Goal: Find contact information: Find contact information

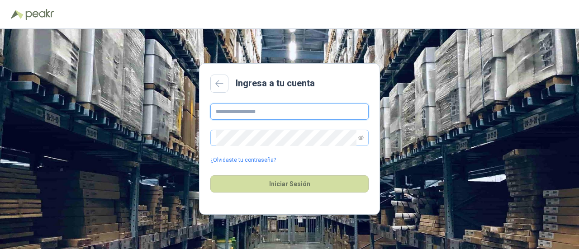
type input "**********"
click at [345, 137] on span at bounding box center [289, 138] width 158 height 16
click at [345, 136] on icon "eye-invisible" at bounding box center [360, 138] width 5 height 5
click at [345, 136] on icon "eye" at bounding box center [360, 138] width 5 height 4
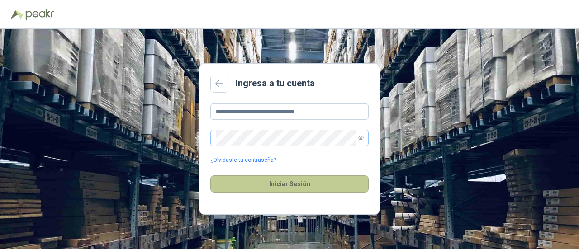
click at [283, 183] on button "Iniciar Sesión" at bounding box center [289, 184] width 158 height 17
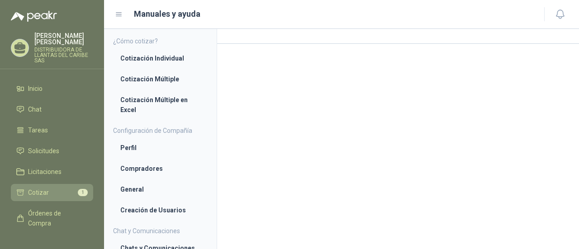
click at [48, 192] on li "Cotizar 1" at bounding box center [51, 193] width 71 height 10
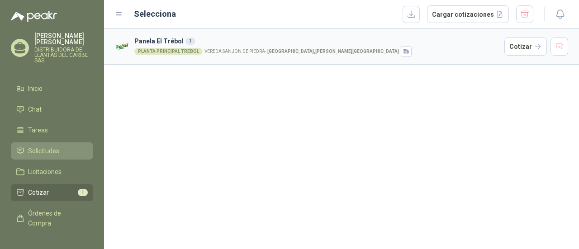
click at [60, 152] on li "Solicitudes" at bounding box center [51, 151] width 71 height 10
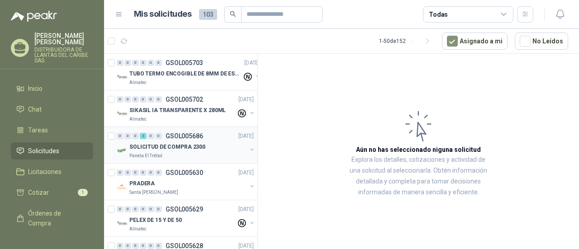
click at [192, 148] on p "SOLICITUD DE COMPRA 2300" at bounding box center [167, 147] width 76 height 9
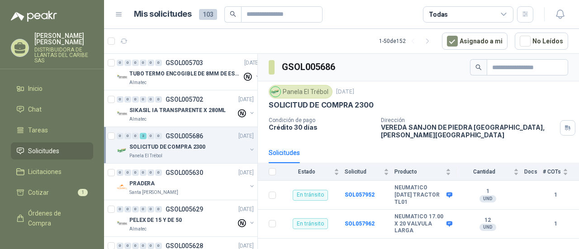
click at [218, 144] on div "SOLICITUD DE COMPRA 2300" at bounding box center [187, 147] width 117 height 11
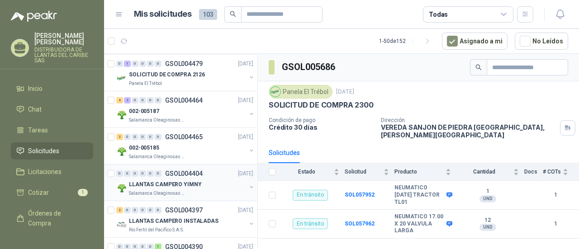
scroll to position [1620, 0]
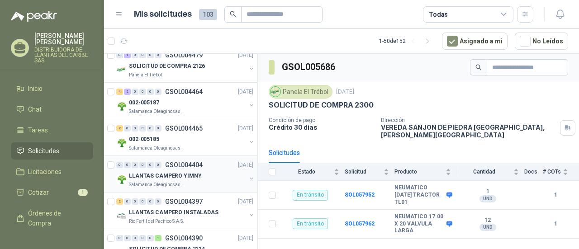
click at [210, 181] on div "Salamanca Oleaginosas SAS" at bounding box center [187, 184] width 117 height 7
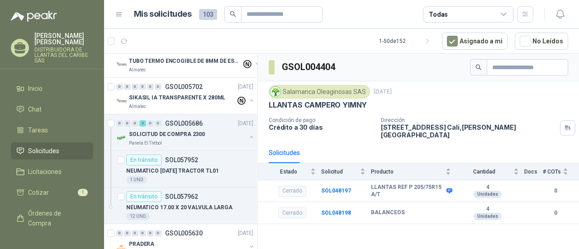
scroll to position [0, 0]
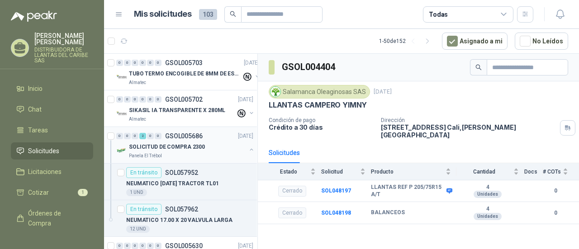
click at [204, 142] on div "SOLICITUD DE COMPRA 2300" at bounding box center [187, 147] width 117 height 11
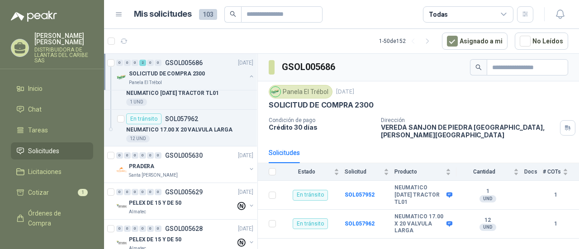
scroll to position [136, 0]
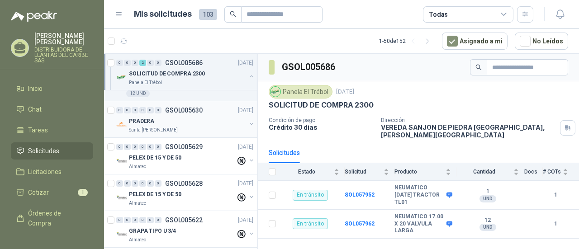
click at [202, 130] on div "Santa [PERSON_NAME]" at bounding box center [187, 130] width 117 height 7
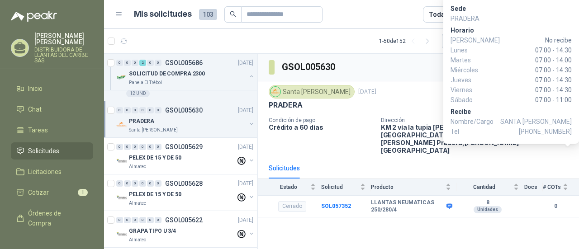
click at [345, 128] on div "Sede PRADERA [PERSON_NAME] No recibe Lunes 07:00 - 14:30 Martes 07:00 - 14:00 M…" at bounding box center [511, 69] width 136 height 149
drag, startPoint x: 537, startPoint y: 131, endPoint x: 571, endPoint y: 135, distance: 35.1
click at [345, 135] on span "[PHONE_NUMBER]" at bounding box center [545, 132] width 53 height 10
copy span "3176612557"
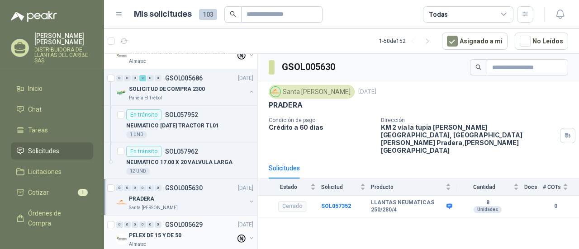
scroll to position [0, 0]
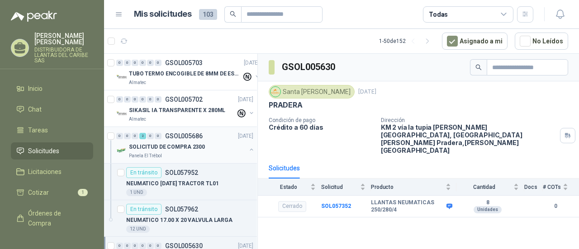
click at [215, 156] on div "Panela El Trébol" at bounding box center [187, 155] width 117 height 7
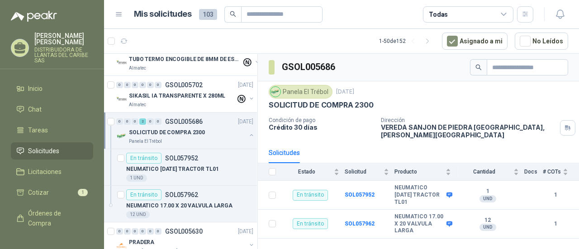
scroll to position [0, 0]
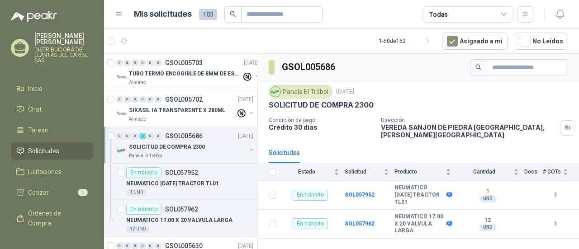
click at [248, 150] on button "button" at bounding box center [251, 149] width 7 height 7
